Goal: Information Seeking & Learning: Learn about a topic

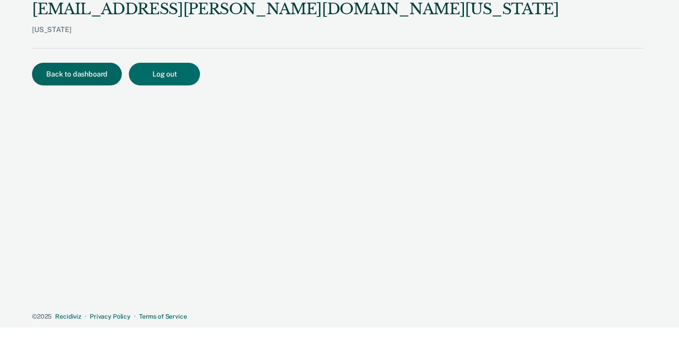
click at [82, 76] on button "Back to dashboard" at bounding box center [77, 74] width 90 height 23
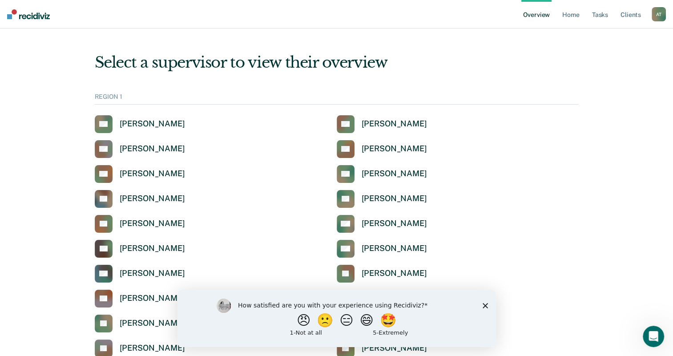
click at [485, 305] on polygon "Close survey" at bounding box center [484, 304] width 5 height 5
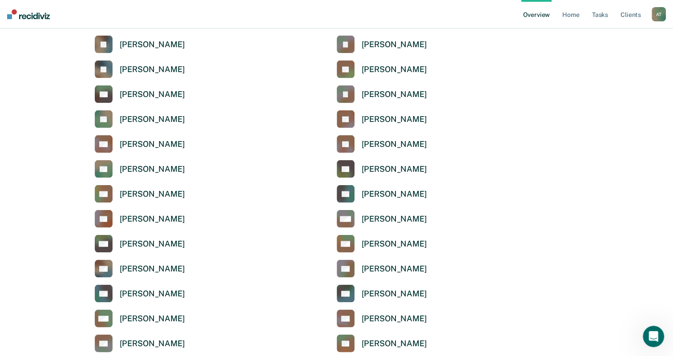
scroll to position [1779, 0]
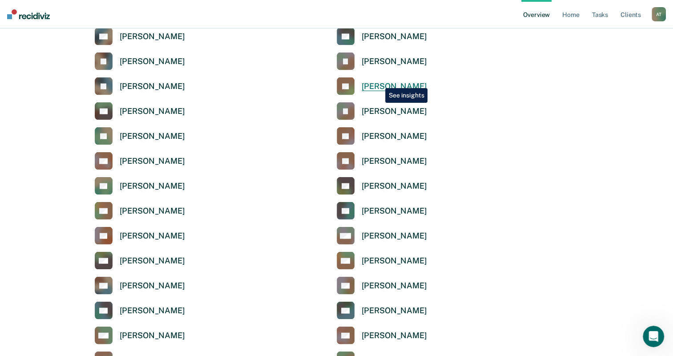
click at [378, 81] on div "[PERSON_NAME]" at bounding box center [394, 86] width 65 height 10
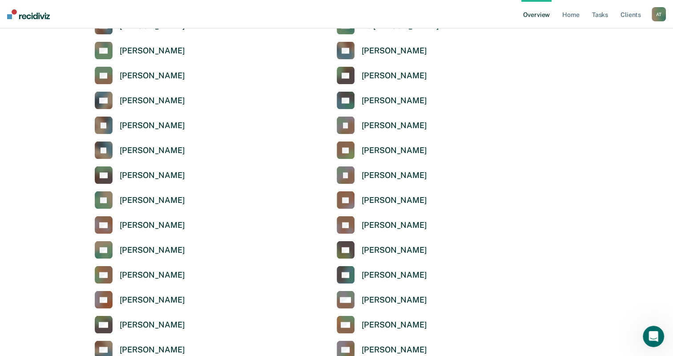
scroll to position [1734, 0]
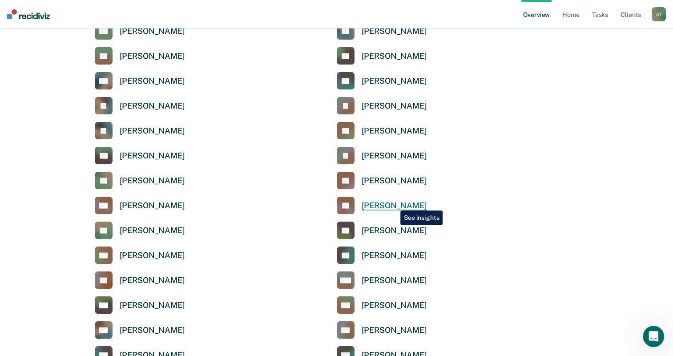
click at [394, 204] on div "[PERSON_NAME]" at bounding box center [394, 206] width 65 height 10
